Goal: Check status

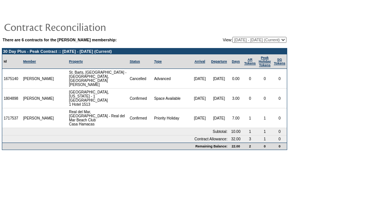
click at [232, 39] on select "03/22/23 - 09/30/24 10/01/24 - 09/30/25 10/01/25 - 09/30/26 (Current) 10/01/26 …" at bounding box center [259, 40] width 54 height 6
click at [232, 43] on select "03/22/23 - 09/30/24 10/01/24 - 09/30/25 10/01/25 - 09/30/26 (Current) 10/01/26 …" at bounding box center [259, 40] width 54 height 6
select select "140769"
click at [232, 37] on select "03/22/23 - 09/30/24 10/01/24 - 09/30/25 10/01/25 - 09/30/26 (Current) 10/01/26 …" at bounding box center [259, 40] width 54 height 6
